Goal: Check status: Check status

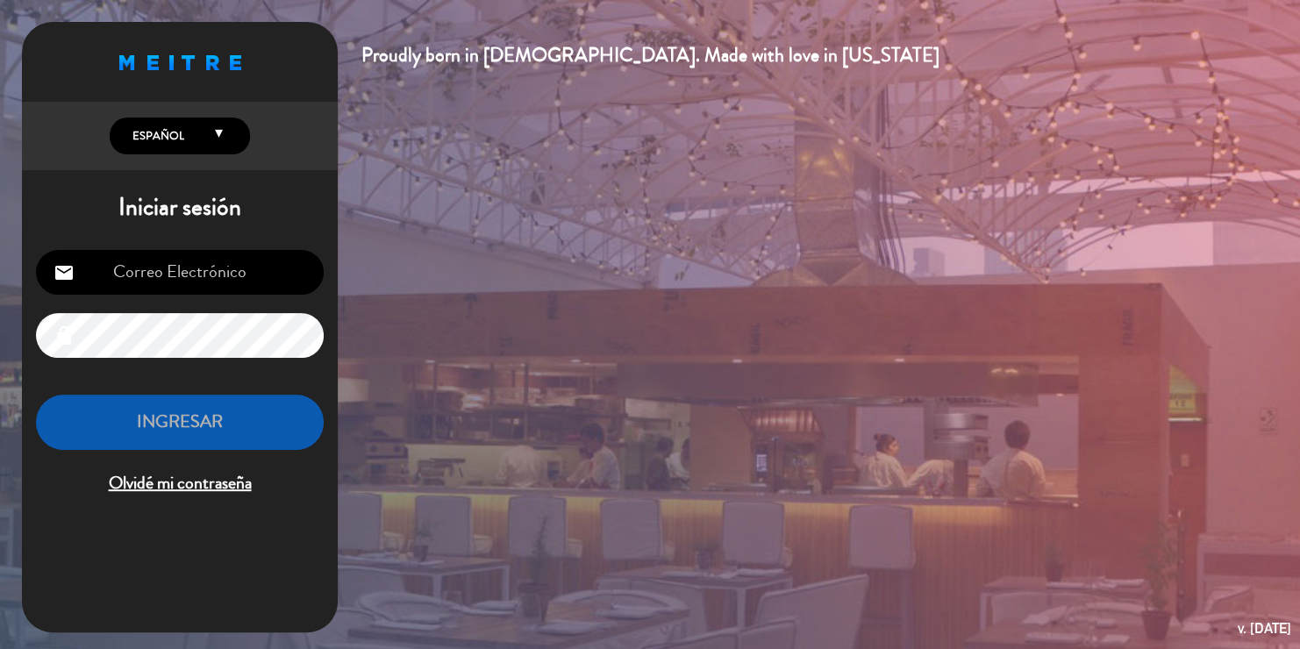
type input "[EMAIL_ADDRESS][DOMAIN_NAME]"
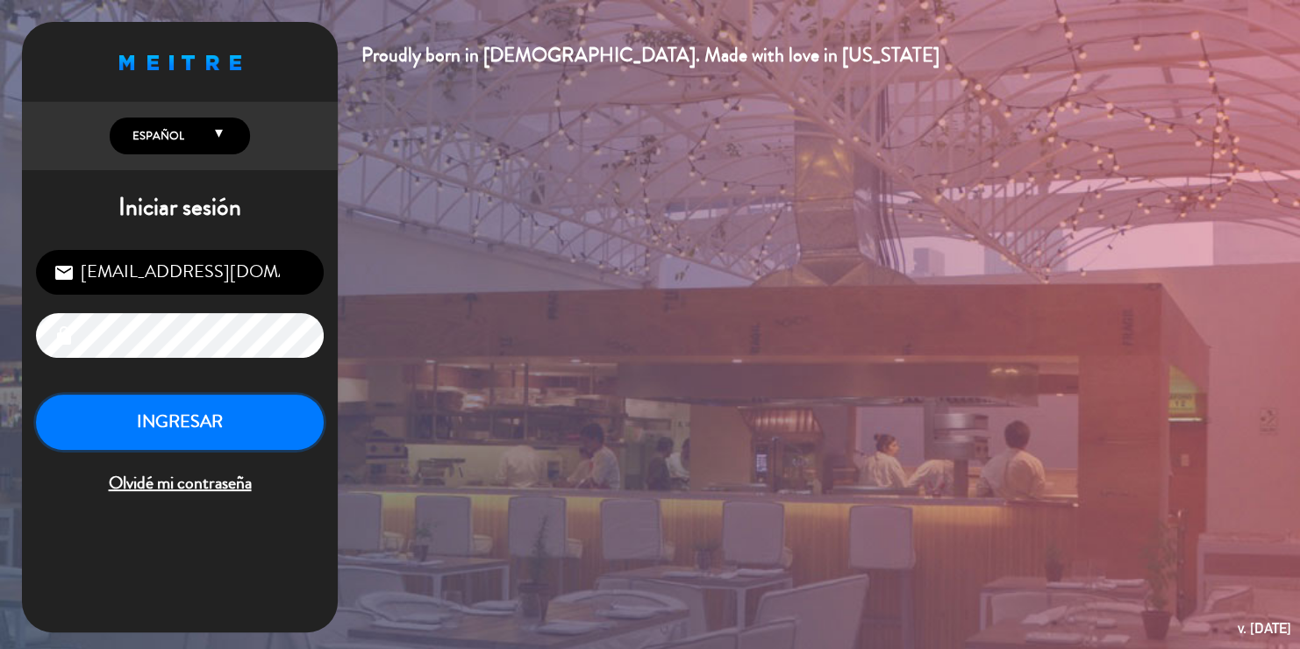
click at [208, 432] on button "INGRESAR" at bounding box center [180, 422] width 288 height 55
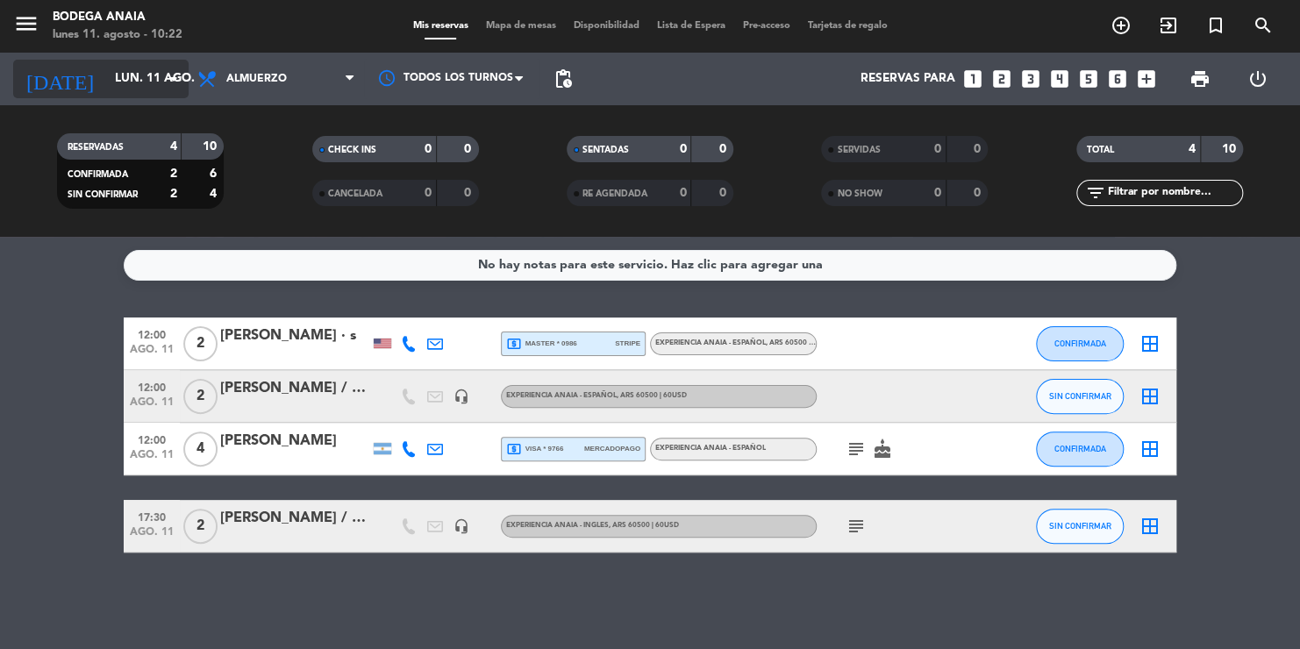
click at [108, 74] on input "lun. 11 ago." at bounding box center [185, 79] width 158 height 32
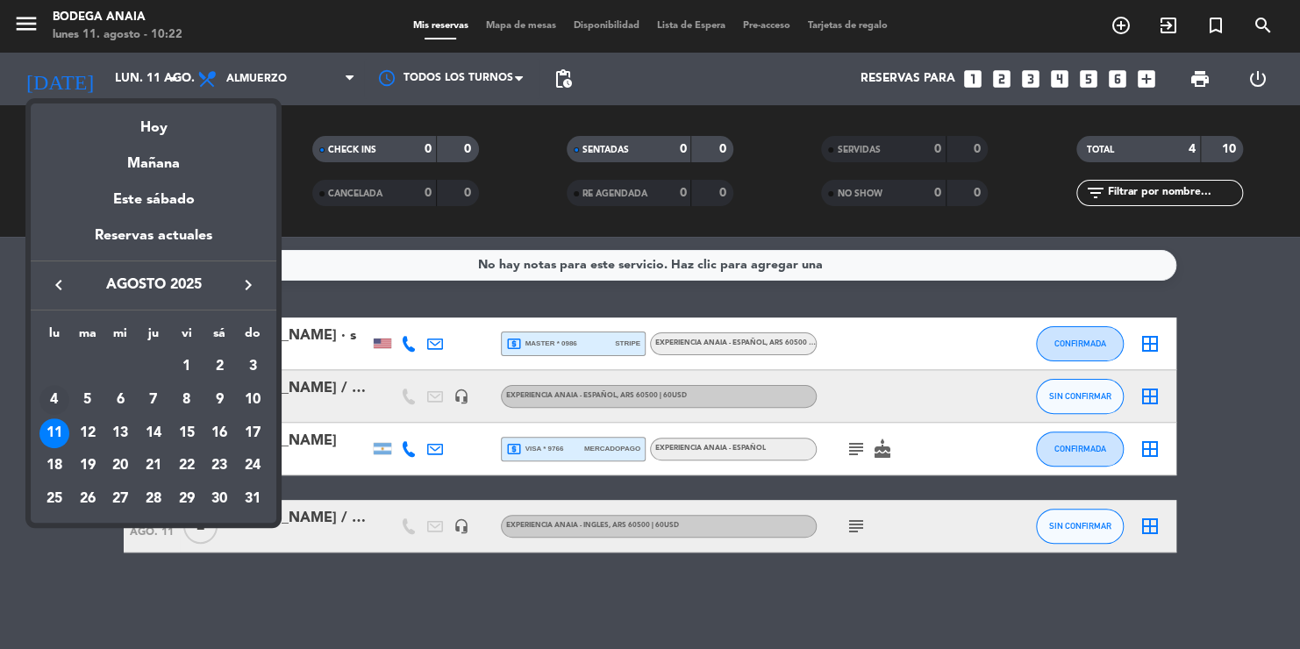
click at [53, 408] on div "4" at bounding box center [54, 400] width 30 height 30
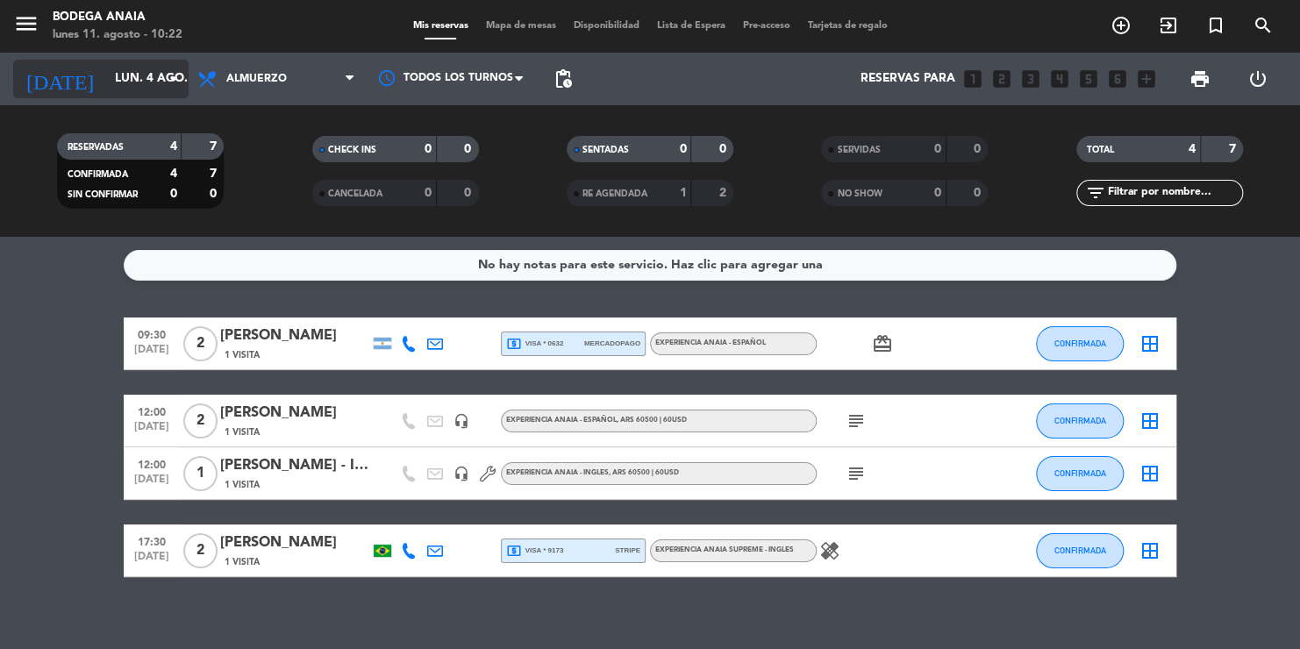
click at [140, 73] on input "lun. 4 ago." at bounding box center [185, 79] width 158 height 32
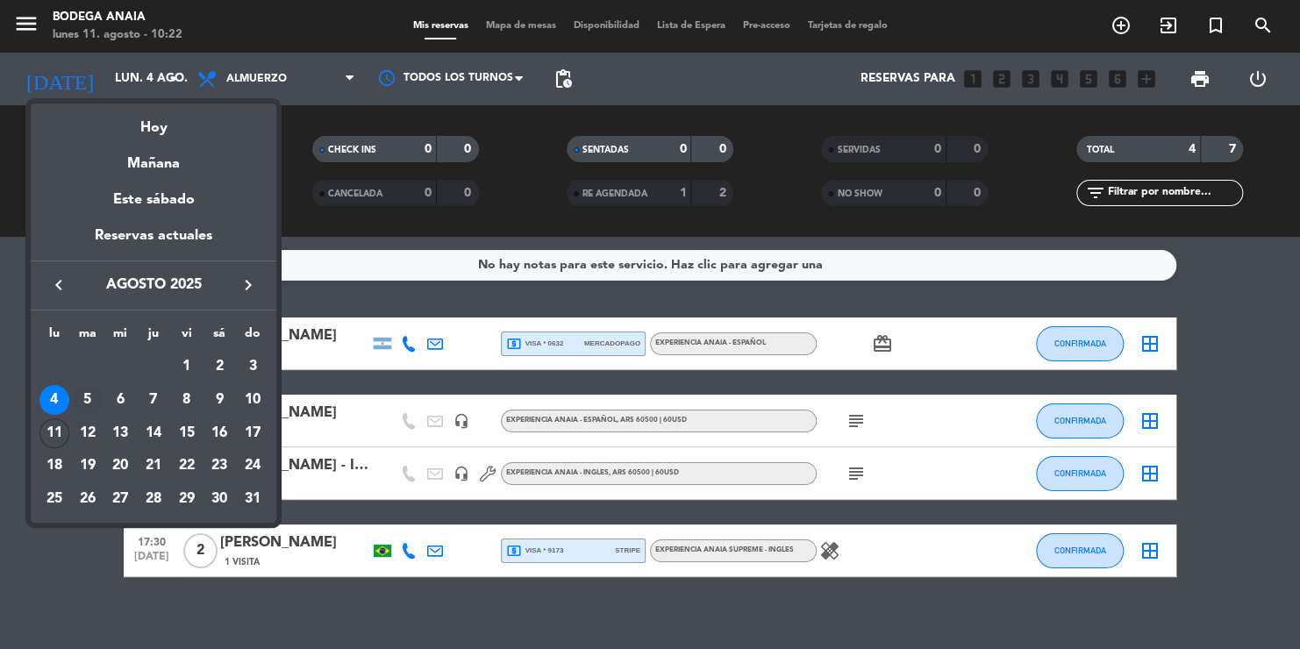
click at [87, 401] on div "5" at bounding box center [88, 400] width 30 height 30
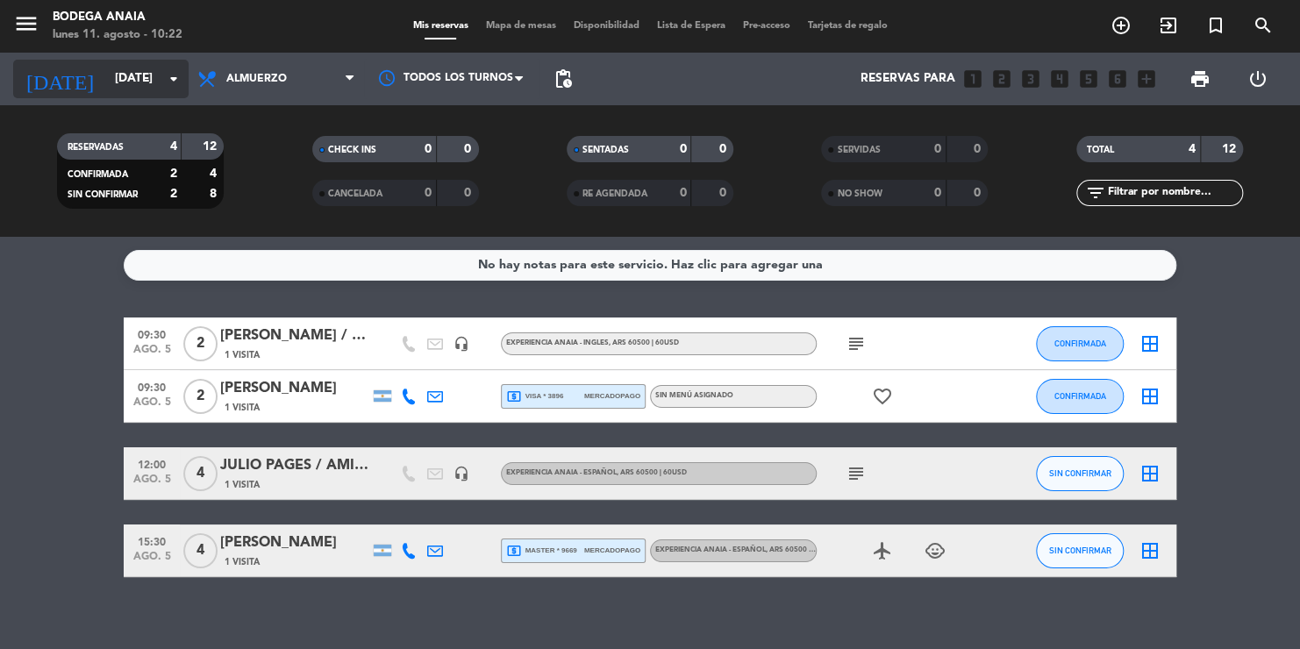
click at [106, 80] on input "[DATE]" at bounding box center [185, 79] width 158 height 32
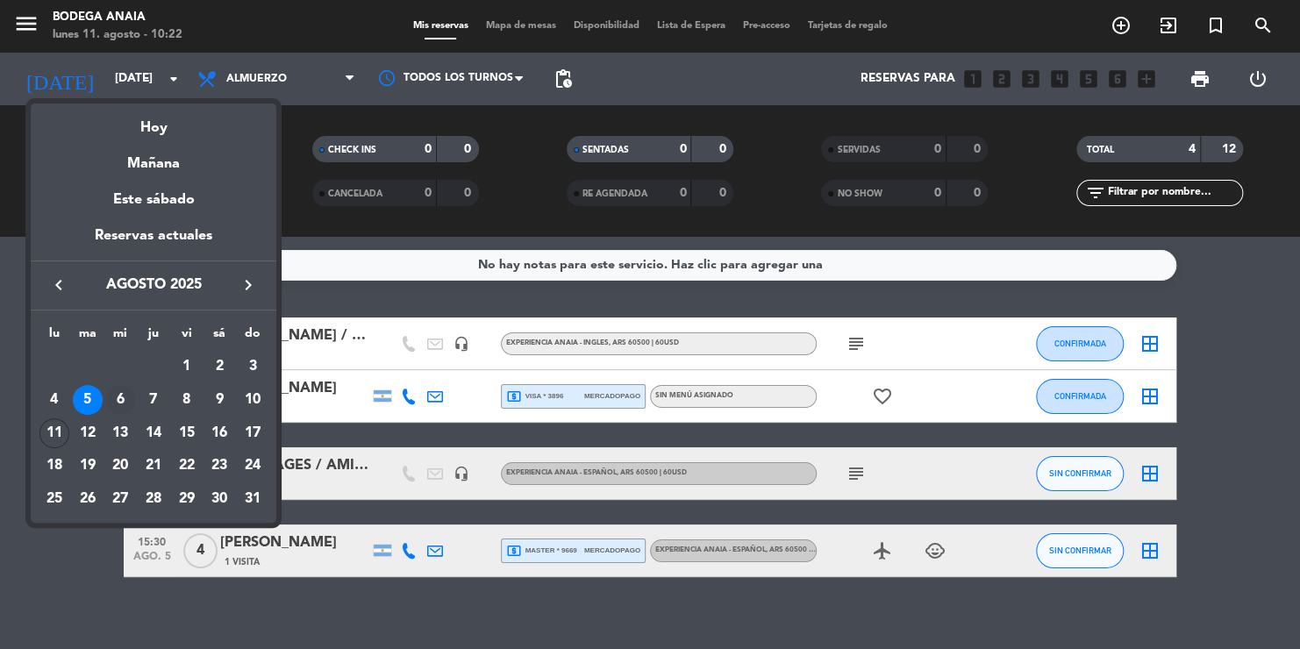
click at [124, 400] on div "6" at bounding box center [120, 400] width 30 height 30
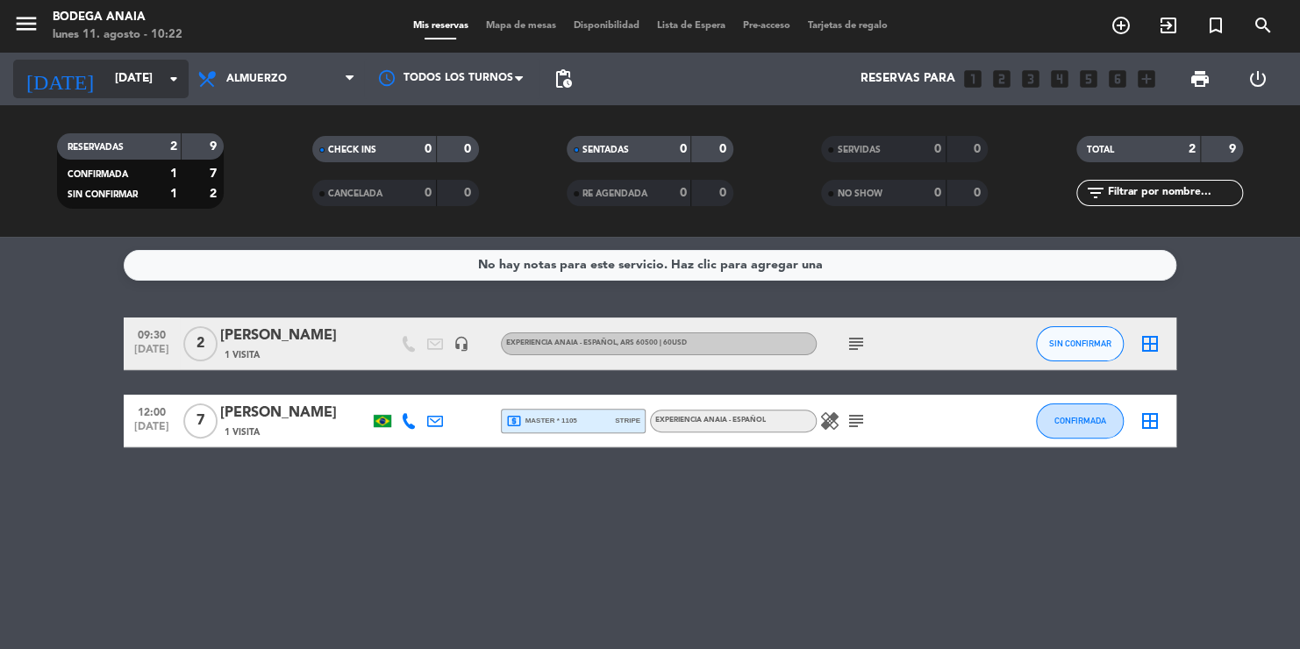
click at [117, 80] on input "[DATE]" at bounding box center [185, 79] width 158 height 32
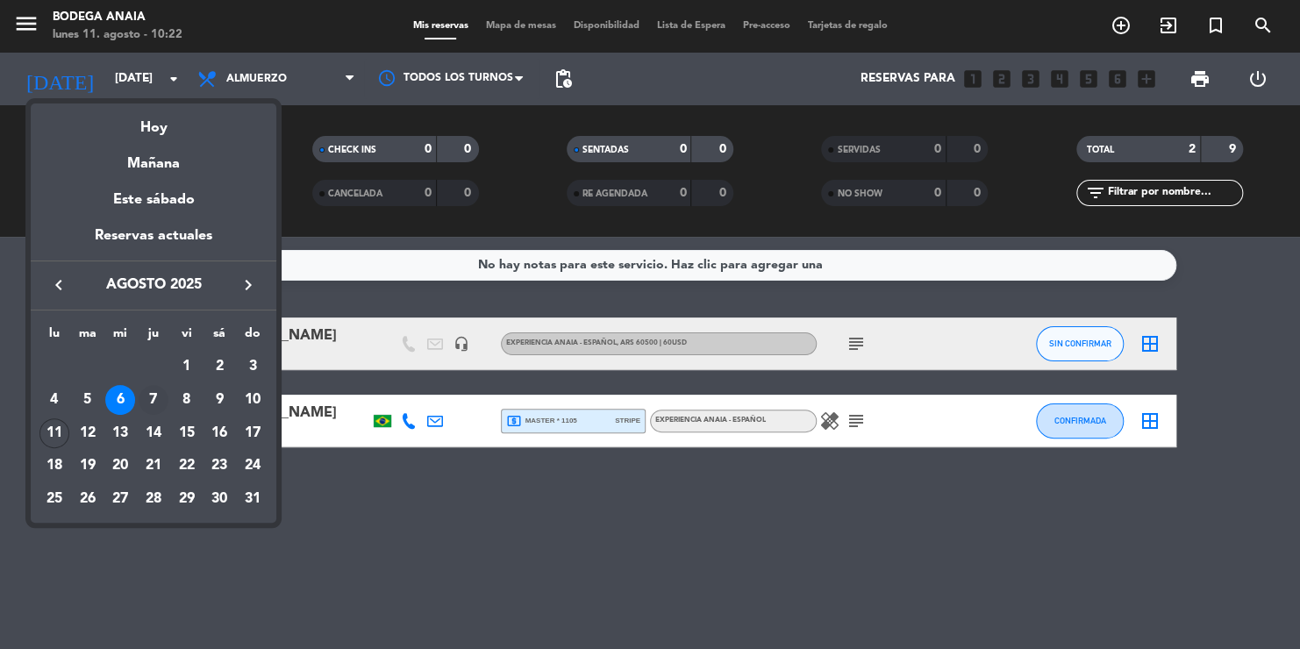
click at [154, 390] on div "7" at bounding box center [154, 400] width 30 height 30
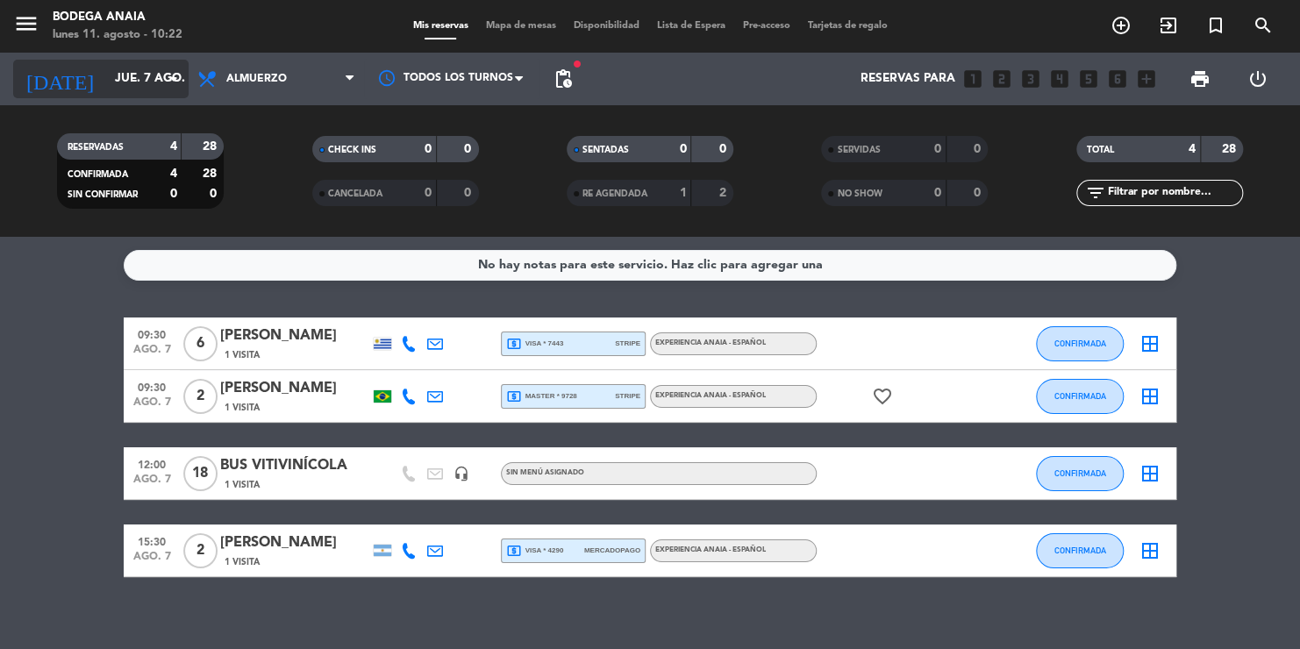
click at [134, 83] on input "jue. 7 ago." at bounding box center [185, 79] width 158 height 32
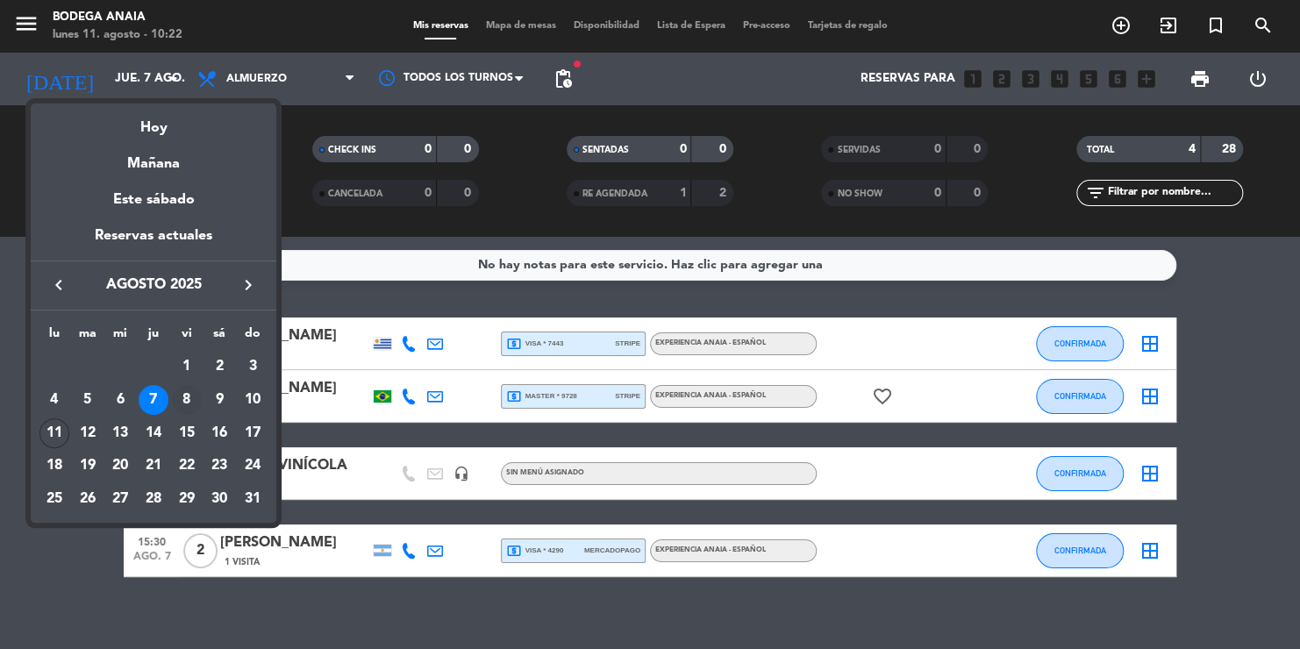
click at [184, 394] on div "8" at bounding box center [187, 400] width 30 height 30
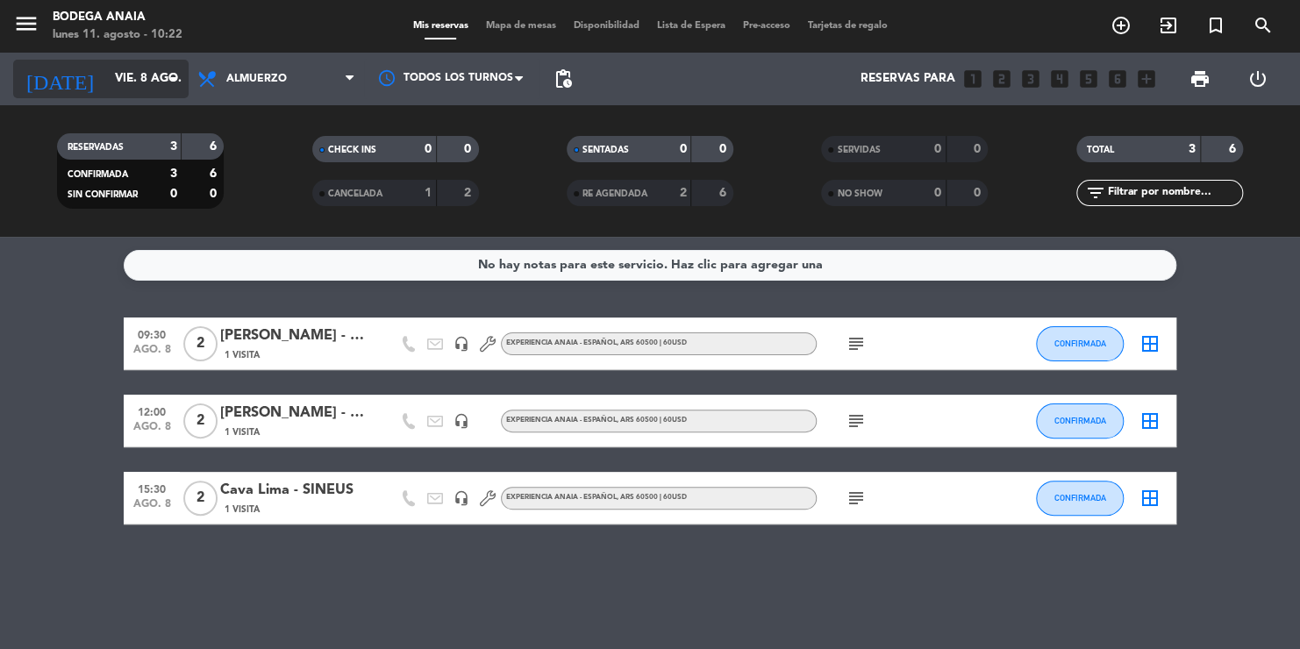
click at [119, 89] on input "vie. 8 ago." at bounding box center [185, 79] width 158 height 32
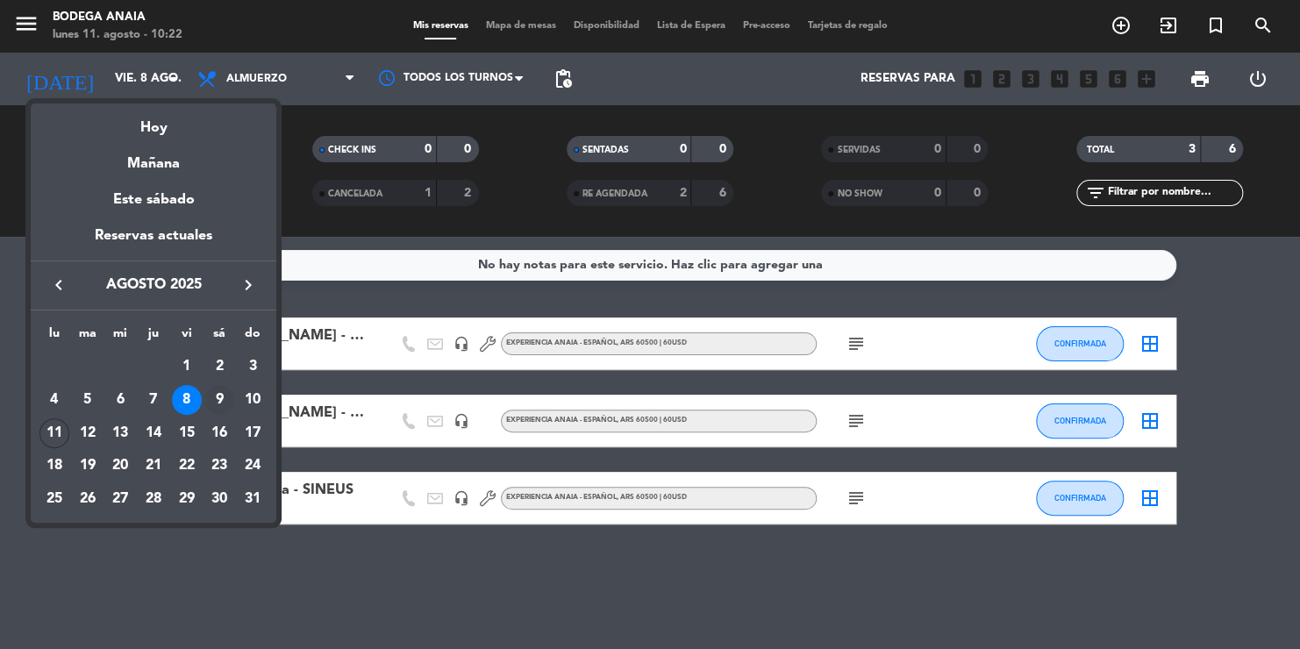
click at [223, 394] on div "9" at bounding box center [219, 400] width 30 height 30
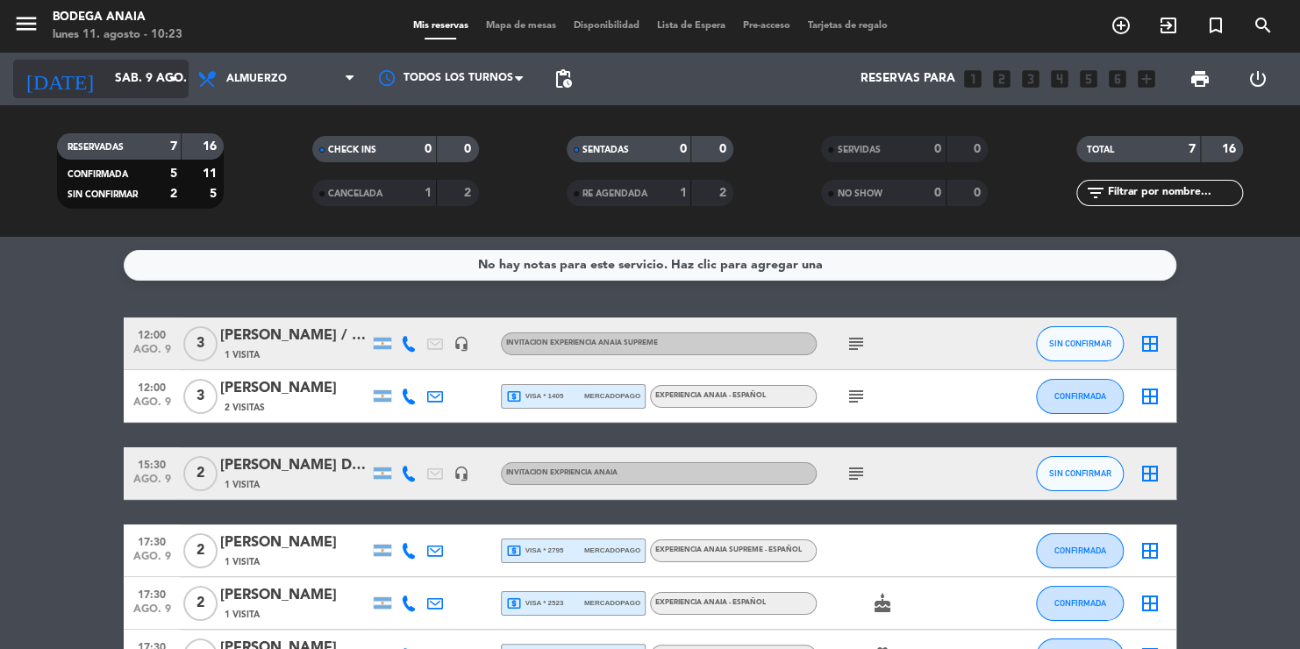
click at [138, 89] on input "sáb. 9 ago." at bounding box center [185, 79] width 158 height 32
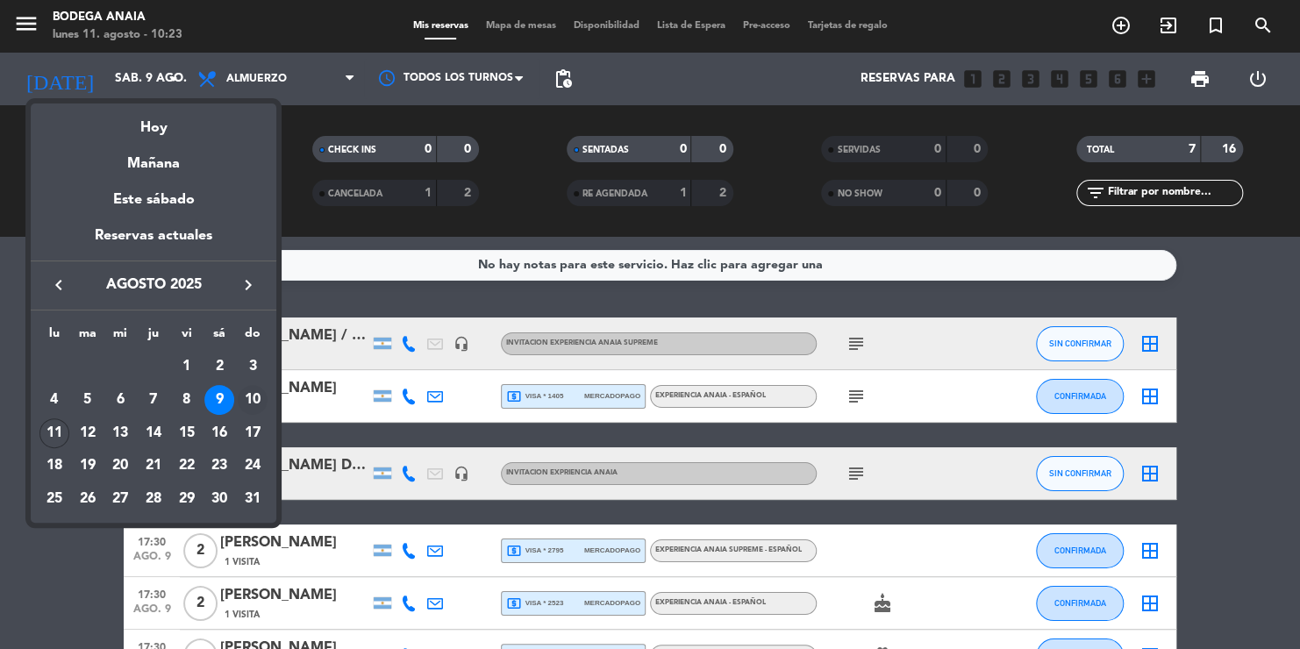
click at [265, 401] on div "10" at bounding box center [253, 400] width 30 height 30
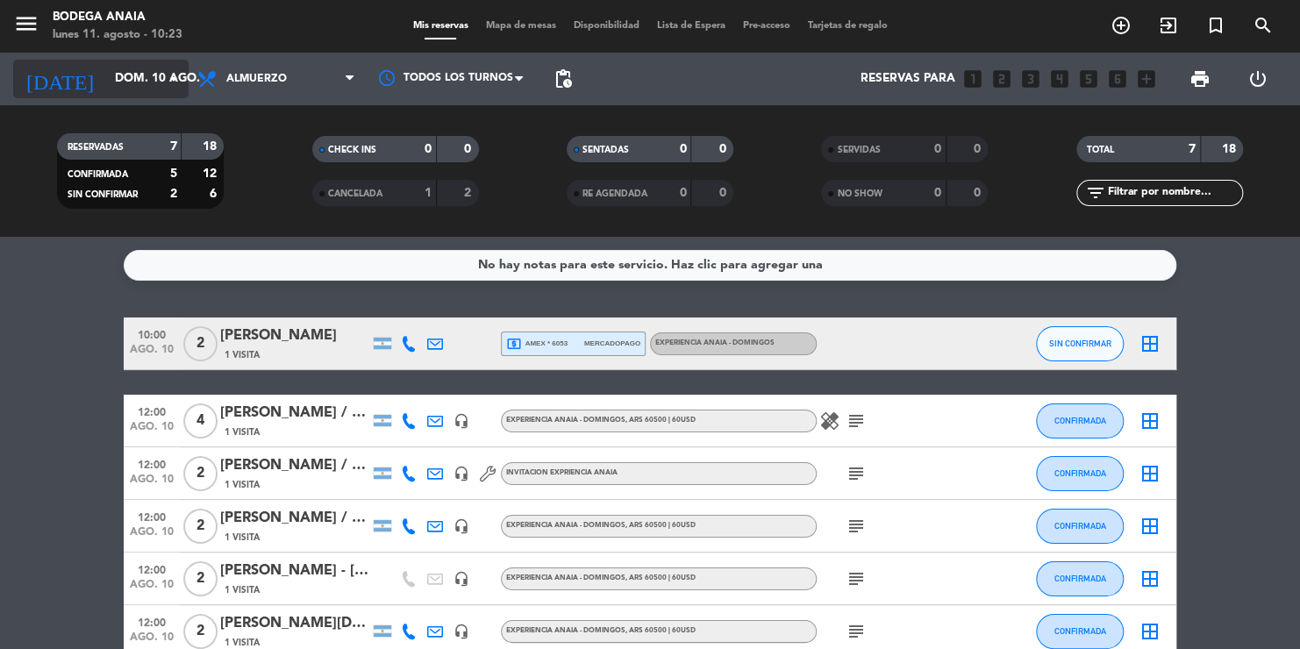
click at [108, 82] on input "dom. 10 ago." at bounding box center [185, 79] width 158 height 32
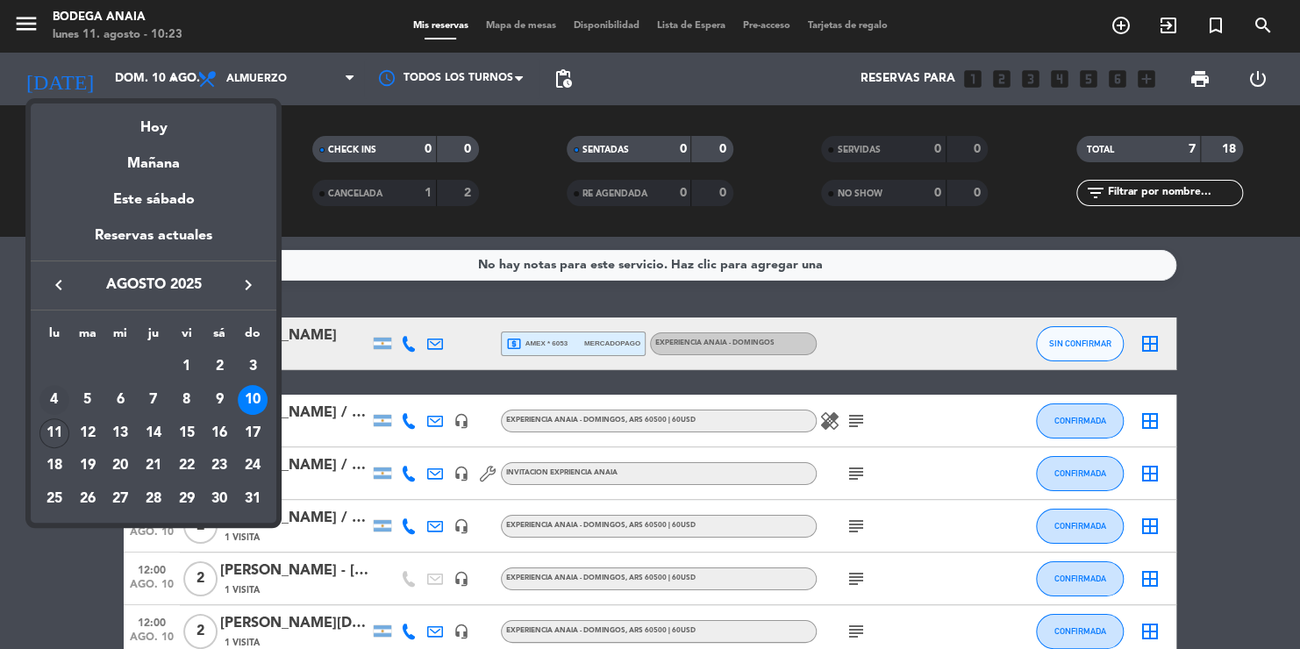
click at [57, 397] on div "4" at bounding box center [54, 400] width 30 height 30
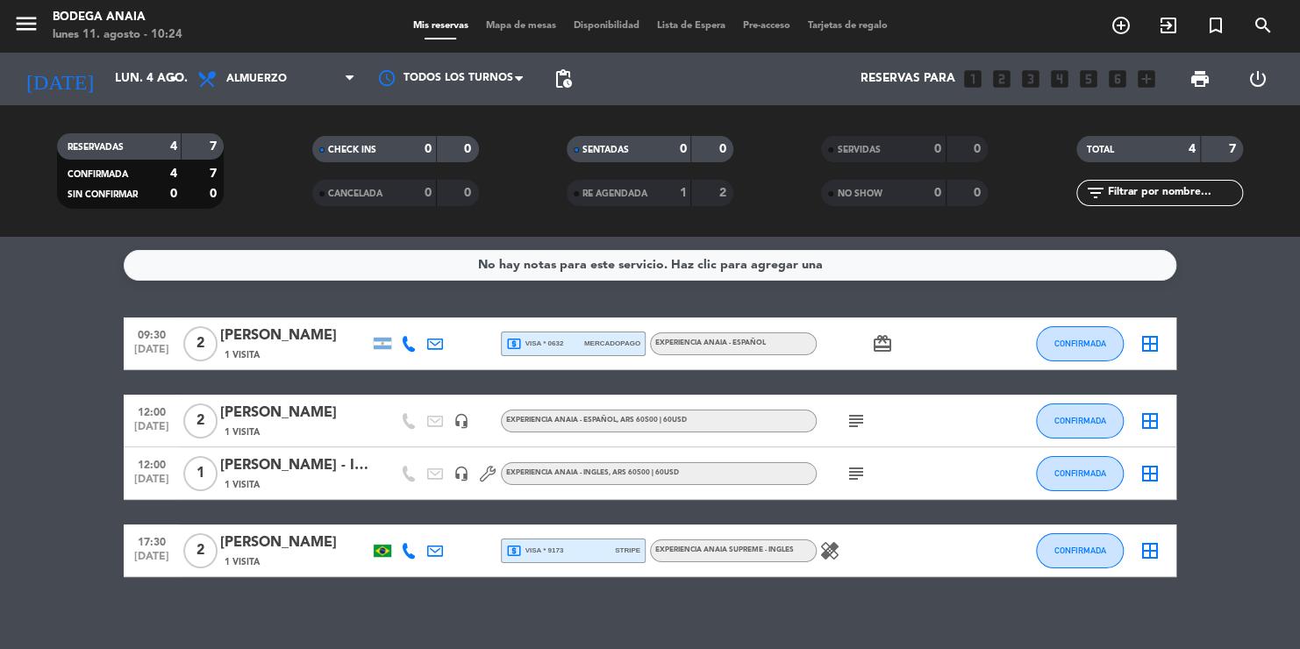
click at [854, 421] on icon "subject" at bounding box center [856, 421] width 21 height 21
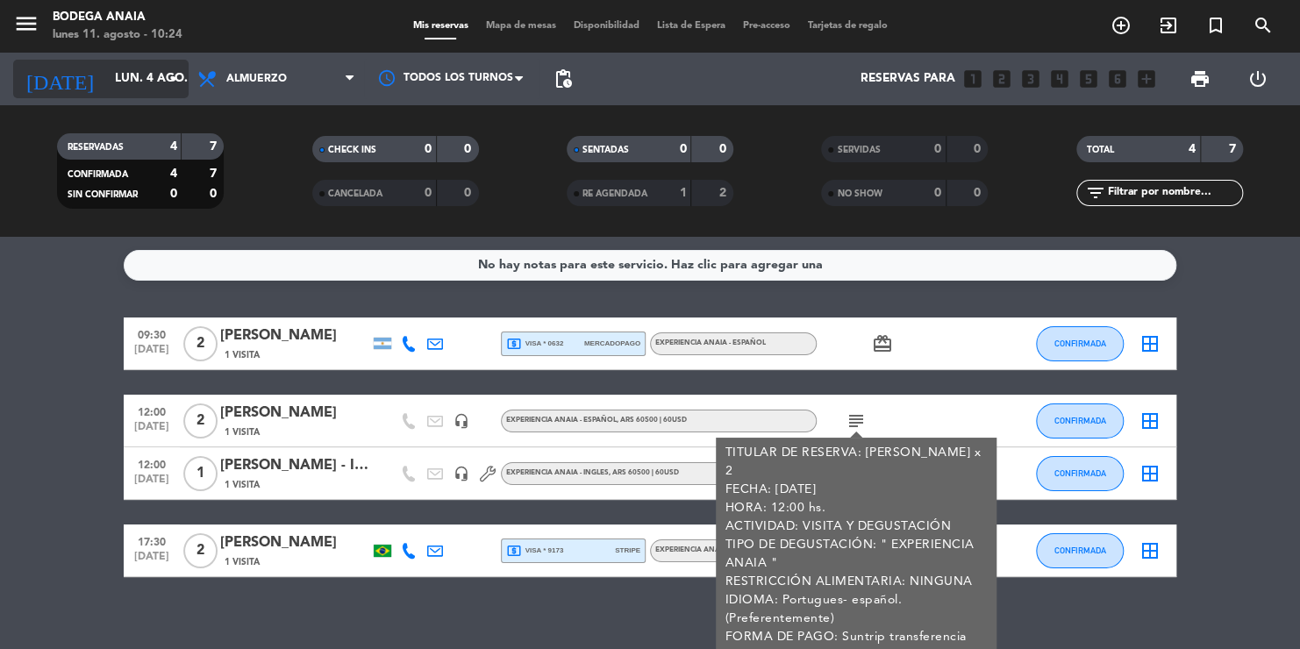
click at [114, 77] on input "lun. 4 ago." at bounding box center [185, 79] width 158 height 32
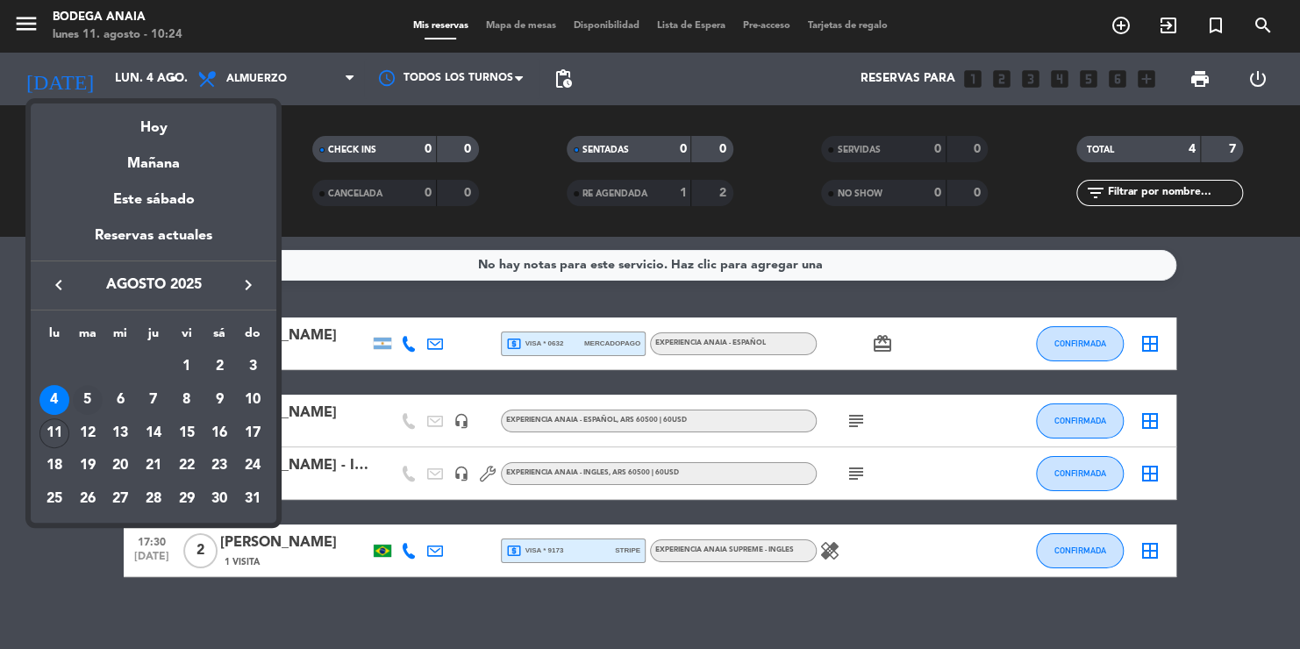
click at [90, 393] on div "5" at bounding box center [88, 400] width 30 height 30
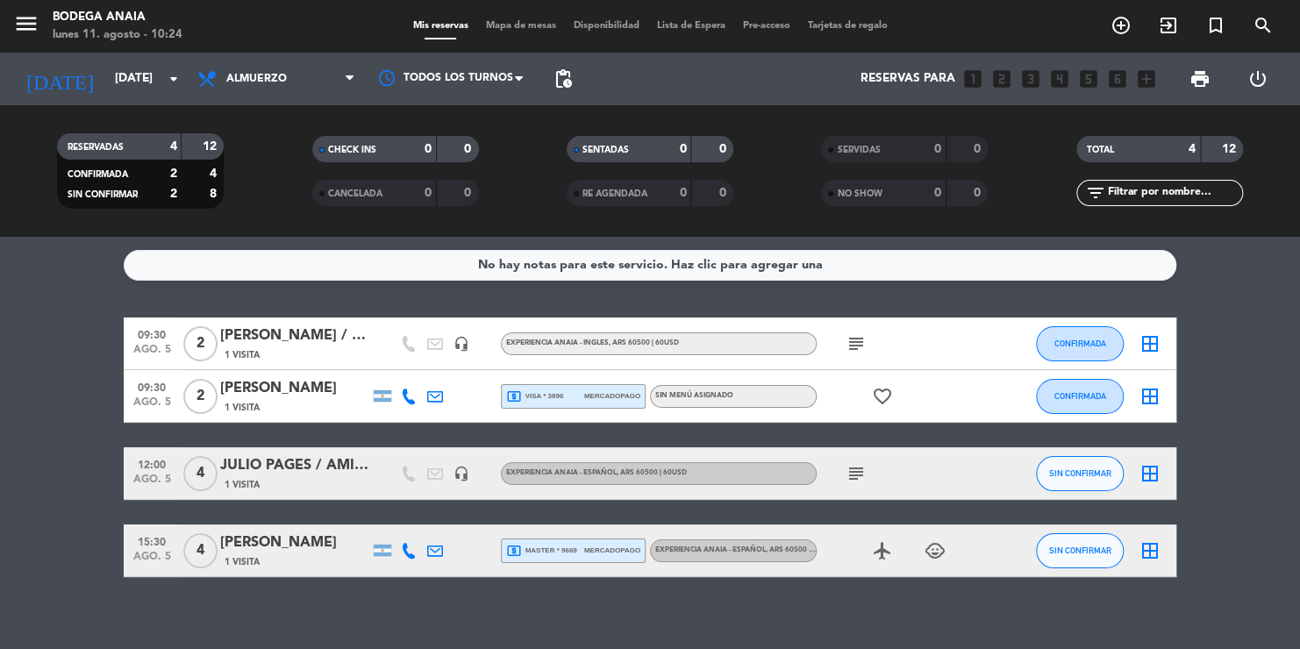
click at [853, 474] on icon "subject" at bounding box center [856, 473] width 21 height 21
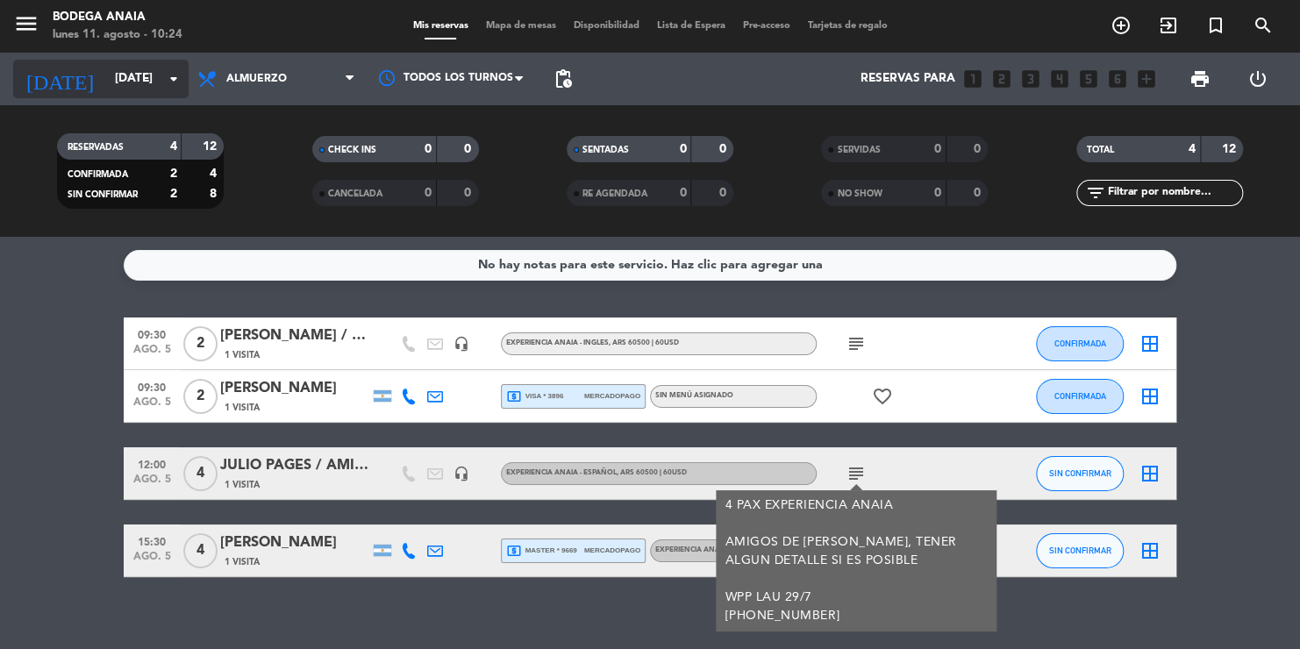
click at [162, 87] on input "[DATE]" at bounding box center [185, 79] width 158 height 32
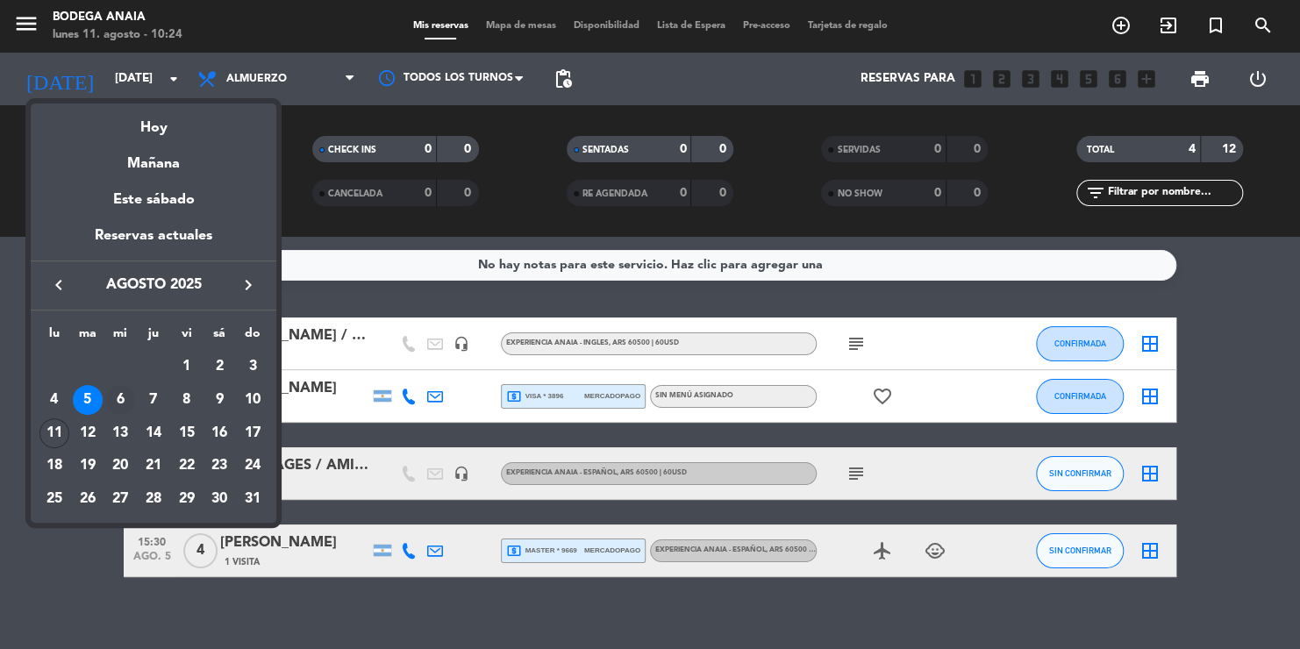
click at [123, 399] on div "6" at bounding box center [120, 400] width 30 height 30
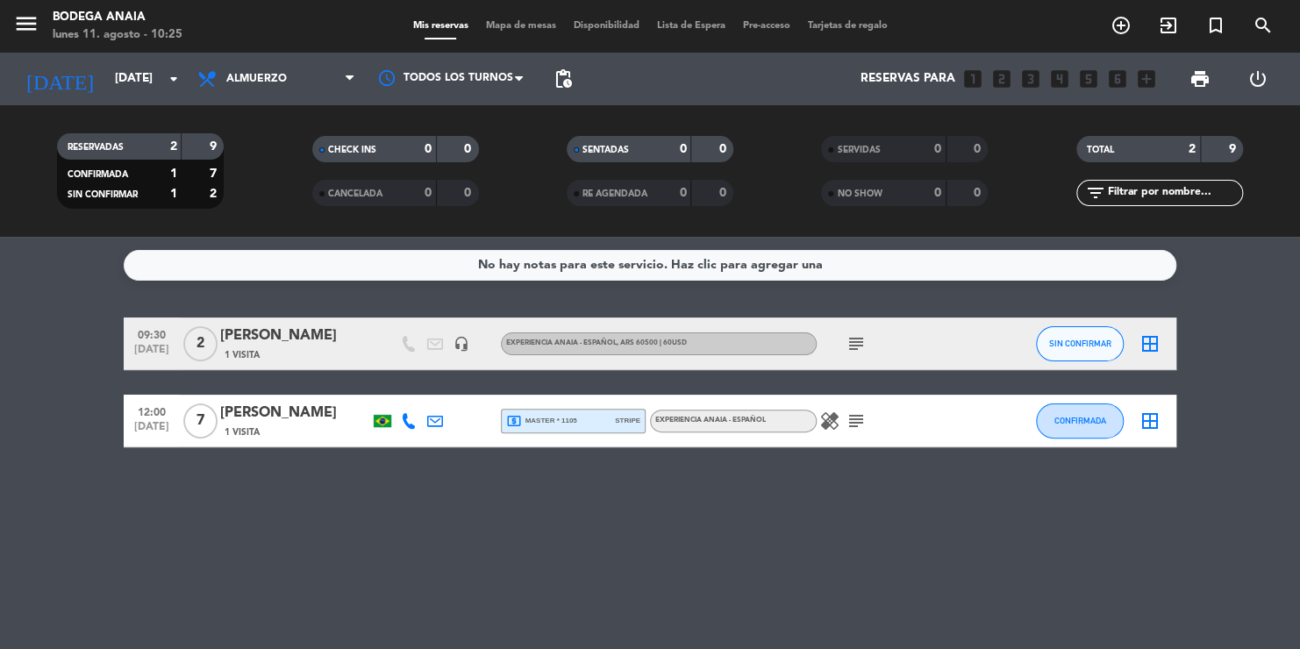
click at [854, 337] on icon "subject" at bounding box center [856, 343] width 21 height 21
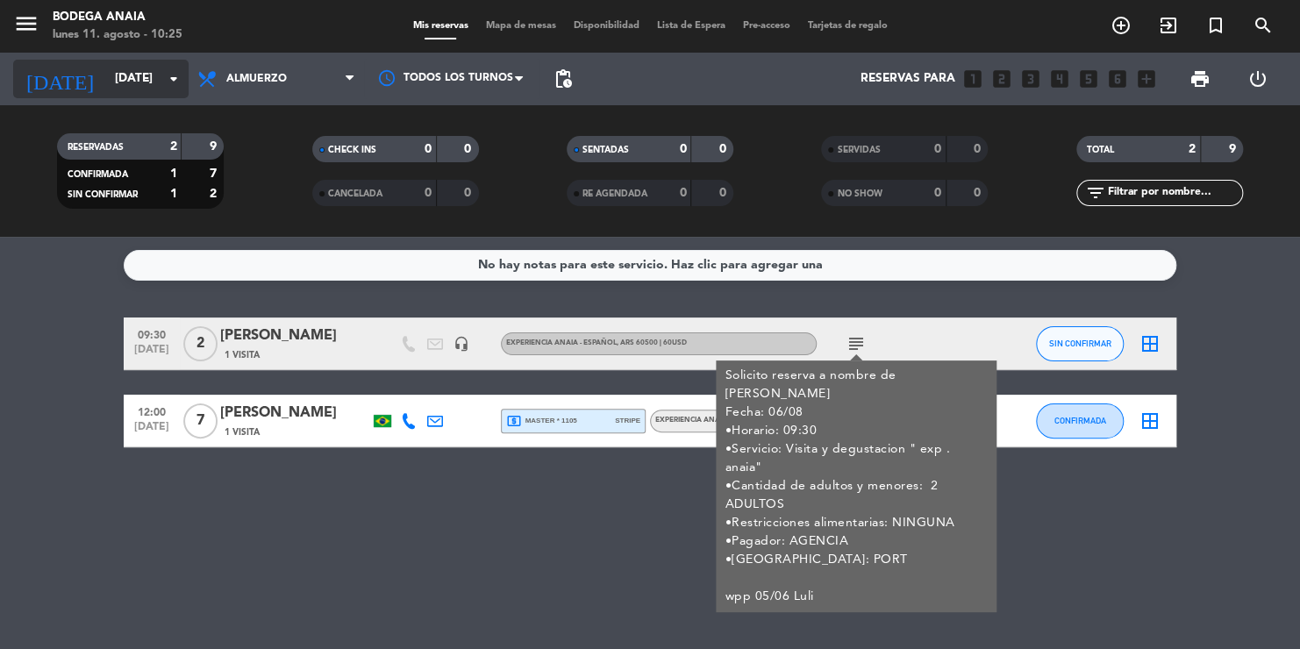
click at [113, 81] on input "[DATE]" at bounding box center [185, 79] width 158 height 32
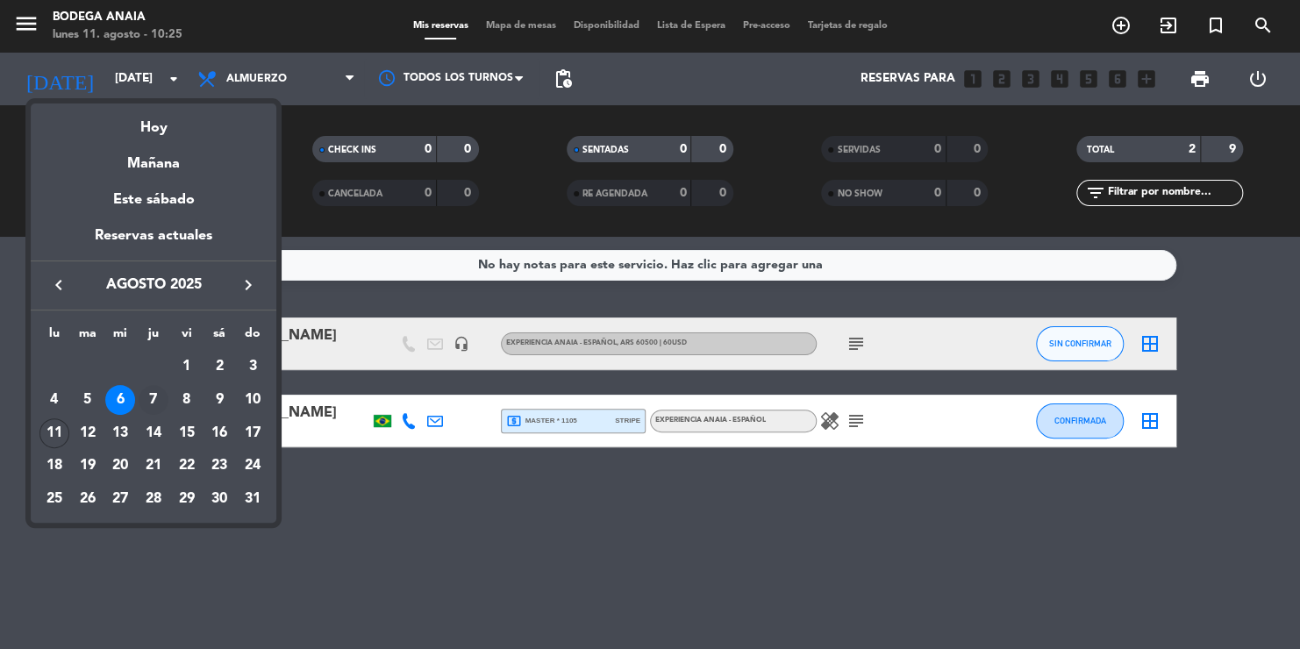
click at [154, 383] on td "7" at bounding box center [153, 399] width 33 height 33
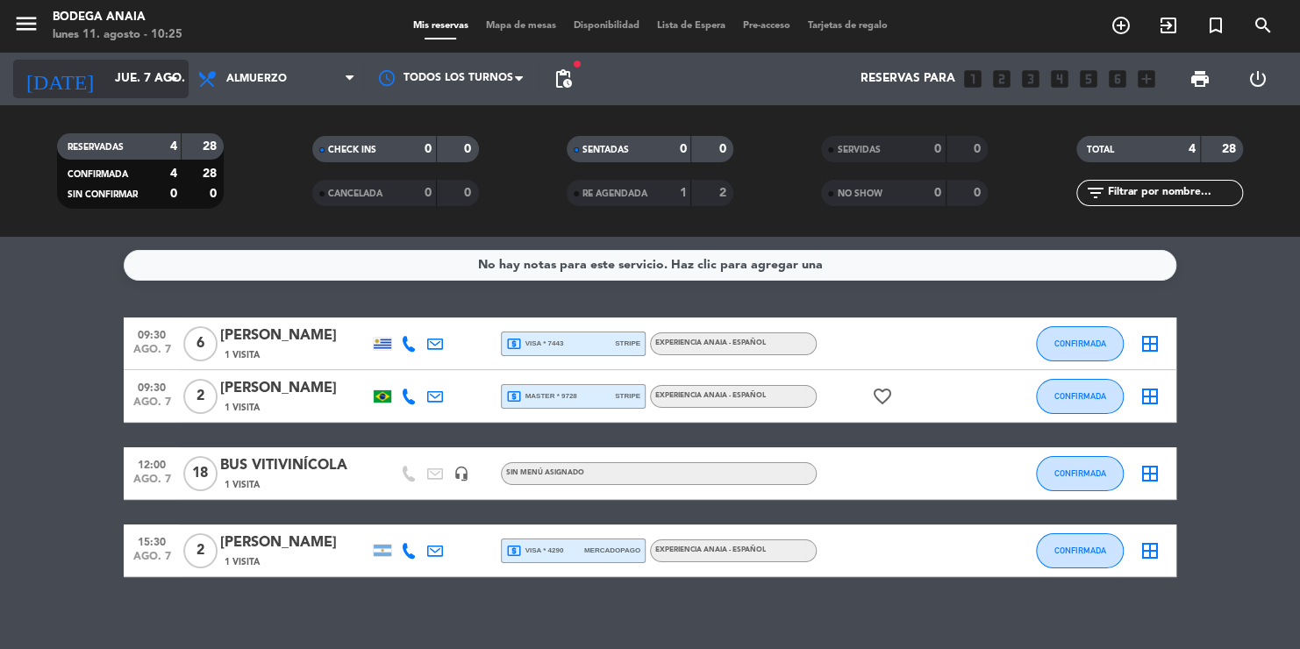
click at [106, 81] on input "jue. 7 ago." at bounding box center [185, 79] width 158 height 32
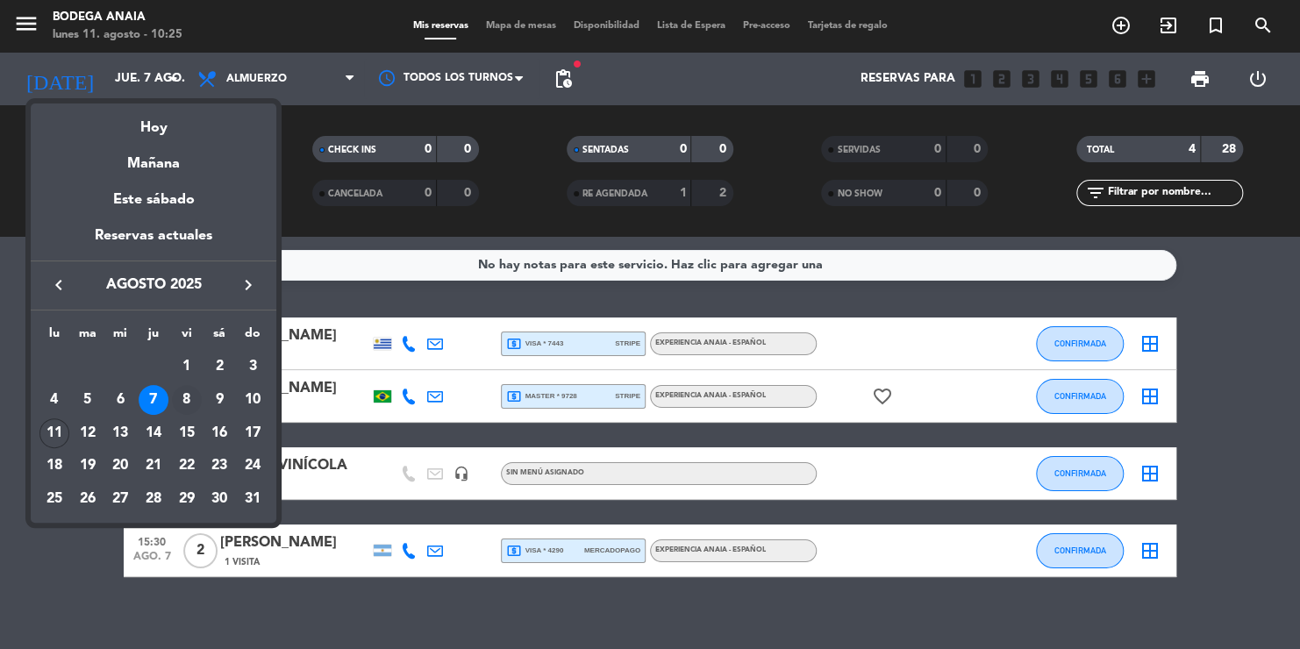
click at [183, 391] on div "8" at bounding box center [187, 400] width 30 height 30
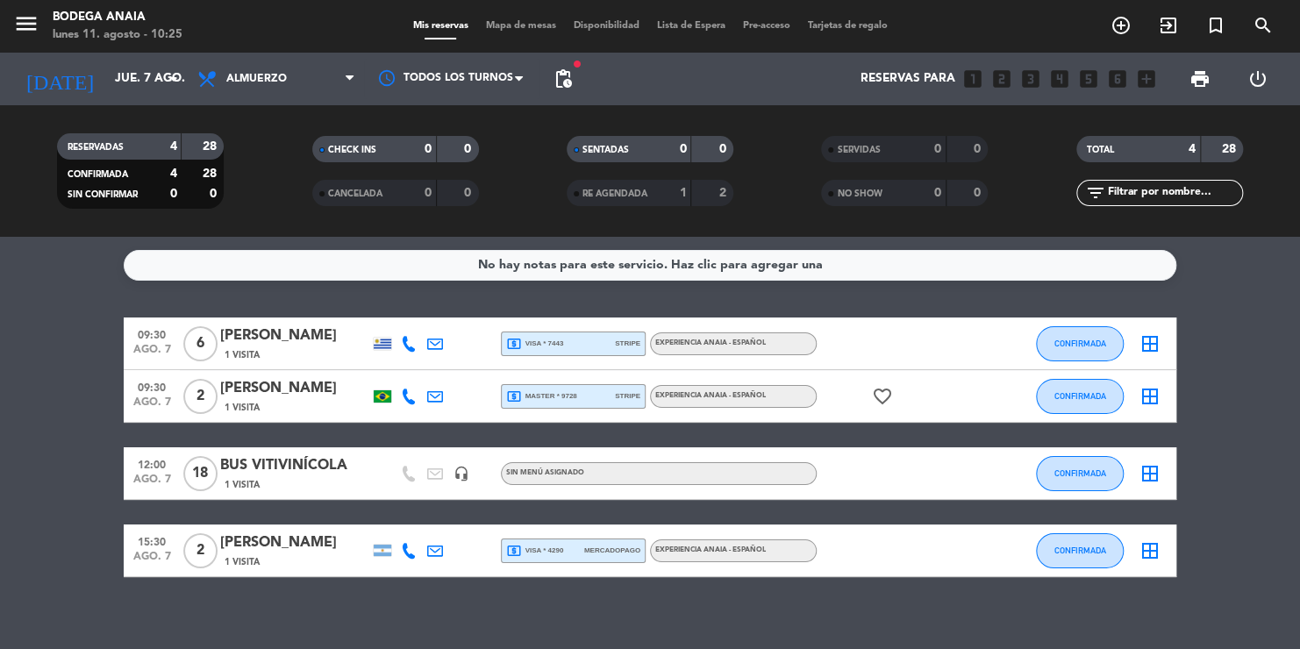
type input "vie. 8 ago."
